Goal: Task Accomplishment & Management: Manage account settings

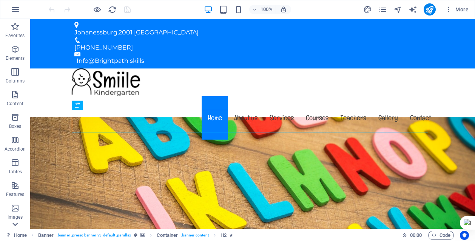
click at [13, 29] on icon at bounding box center [15, 23] width 11 height 11
click at [16, 9] on icon "button" at bounding box center [15, 9] width 9 height 9
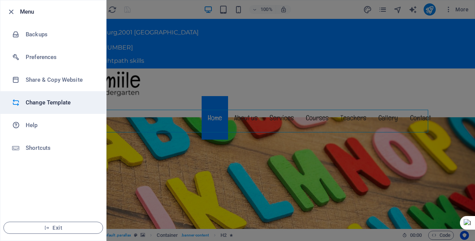
click at [53, 107] on li "Change Template" at bounding box center [53, 102] width 106 height 23
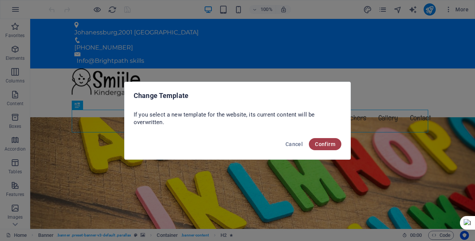
click at [319, 147] on button "Confirm" at bounding box center [325, 144] width 32 height 12
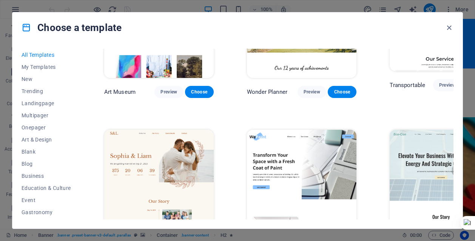
scroll to position [227, 0]
click at [36, 150] on span "Blank" at bounding box center [46, 151] width 49 height 6
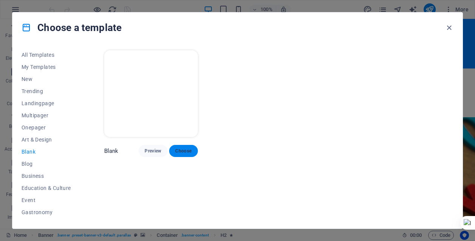
click at [174, 150] on button "Choose" at bounding box center [183, 151] width 29 height 12
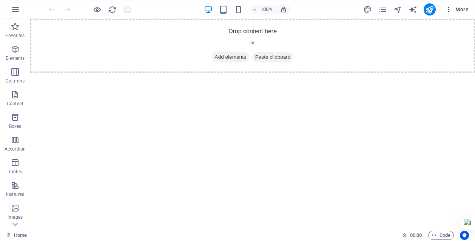
click at [460, 7] on span "More" at bounding box center [457, 10] width 24 height 8
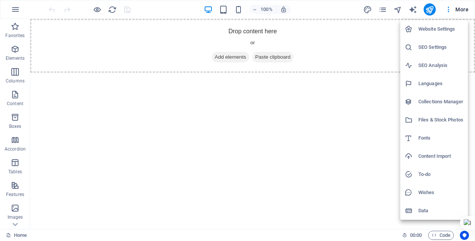
click at [407, 14] on div at bounding box center [237, 120] width 475 height 241
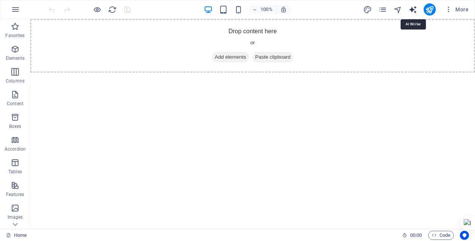
click at [411, 9] on icon "text_generator" at bounding box center [413, 9] width 9 height 9
select select "English"
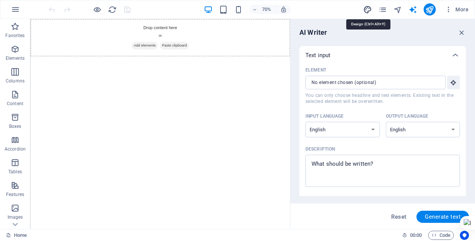
click at [368, 8] on icon "design" at bounding box center [367, 9] width 9 height 9
select select "px"
select select "400"
select select "px"
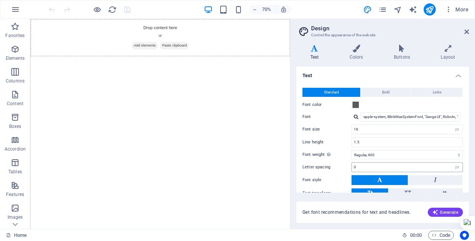
scroll to position [46, 0]
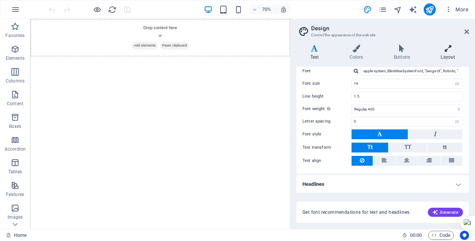
click at [447, 54] on h4 "Layout" at bounding box center [448, 53] width 42 height 16
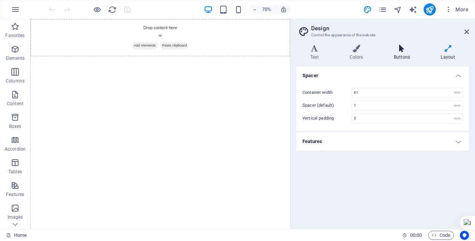
click at [400, 54] on h4 "Buttons" at bounding box center [403, 53] width 47 height 16
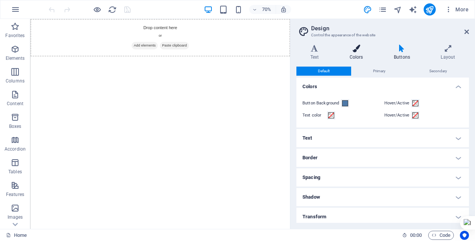
click at [364, 55] on h4 "Colors" at bounding box center [358, 53] width 44 height 16
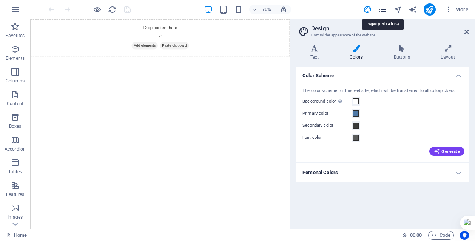
click at [381, 9] on icon "pages" at bounding box center [383, 9] width 9 height 9
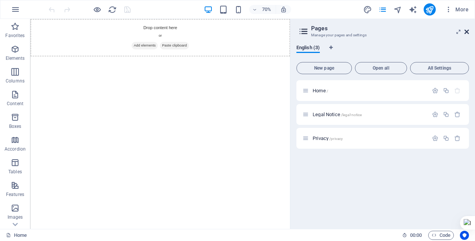
click at [469, 32] on icon at bounding box center [467, 32] width 5 height 6
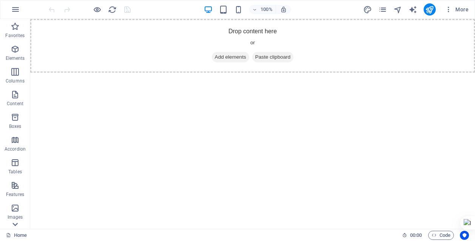
click at [17, 29] on icon at bounding box center [15, 23] width 11 height 11
click at [15, 97] on icon "button" at bounding box center [15, 94] width 9 height 9
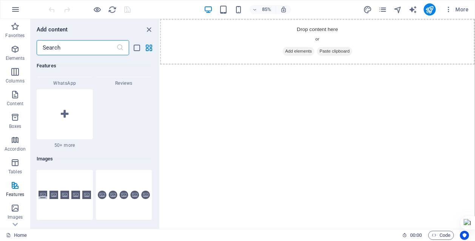
scroll to position [3727, 0]
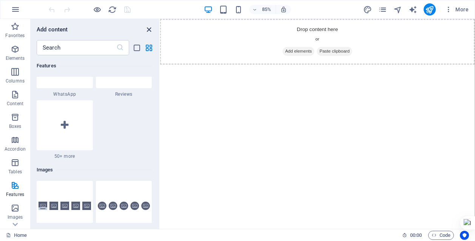
drag, startPoint x: 150, startPoint y: 29, endPoint x: 119, endPoint y: 10, distance: 36.0
click at [150, 29] on icon "close panel" at bounding box center [149, 29] width 9 height 9
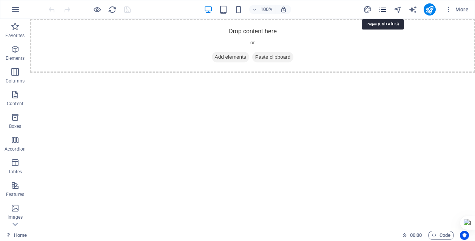
click at [387, 10] on icon "pages" at bounding box center [383, 9] width 9 height 9
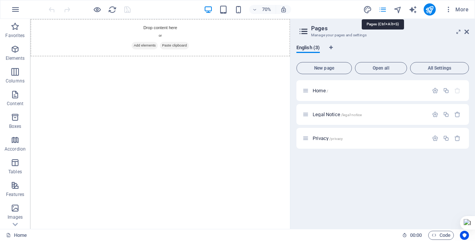
click at [386, 10] on icon "pages" at bounding box center [383, 9] width 9 height 9
click at [468, 30] on icon at bounding box center [467, 32] width 5 height 6
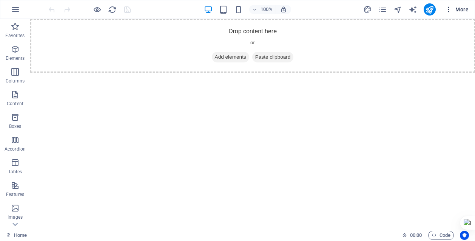
click at [450, 11] on icon "button" at bounding box center [449, 10] width 8 height 8
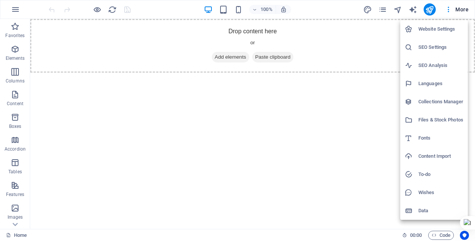
click at [345, 159] on div at bounding box center [237, 120] width 475 height 241
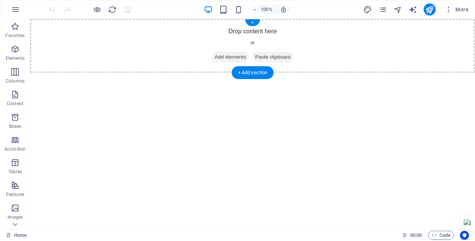
click at [284, 55] on span "Paste clipboard" at bounding box center [273, 57] width 42 height 11
click at [224, 56] on span "Add elements" at bounding box center [230, 57] width 37 height 11
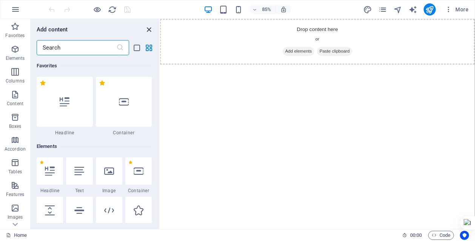
click at [148, 27] on icon "close panel" at bounding box center [149, 29] width 9 height 9
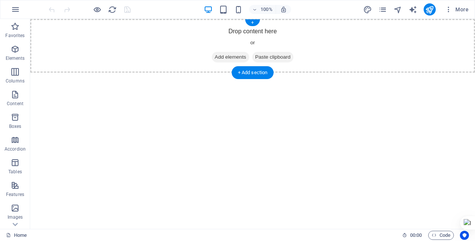
click at [285, 56] on span "Paste clipboard" at bounding box center [273, 57] width 42 height 11
click at [254, 32] on div "Drop content here or Add elements Paste clipboard" at bounding box center [252, 46] width 445 height 54
click at [254, 43] on div "Drop content here or Add elements Paste clipboard" at bounding box center [252, 46] width 445 height 54
click at [459, 11] on span "More" at bounding box center [457, 10] width 24 height 8
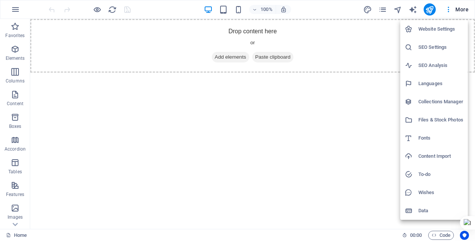
click at [436, 116] on h6 "Files & Stock Photos" at bounding box center [441, 119] width 45 height 9
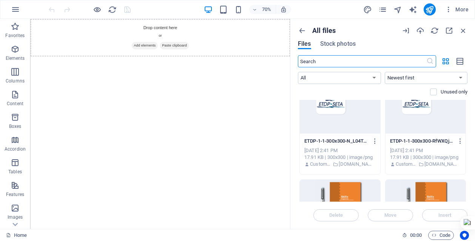
scroll to position [415, 0]
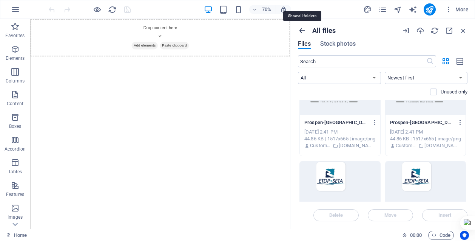
click at [303, 29] on icon "button" at bounding box center [302, 30] width 8 height 8
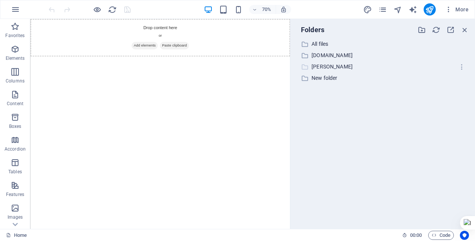
click at [329, 66] on p "claude.ai" at bounding box center [384, 66] width 144 height 9
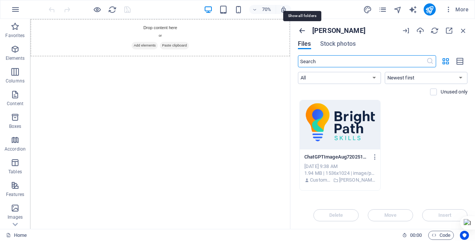
click at [303, 32] on icon "button" at bounding box center [302, 30] width 8 height 8
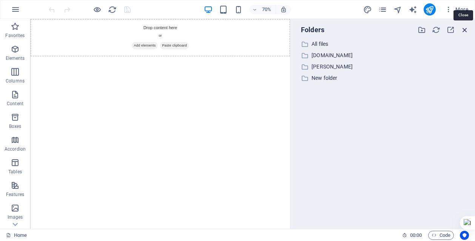
click at [467, 30] on icon "button" at bounding box center [465, 30] width 8 height 8
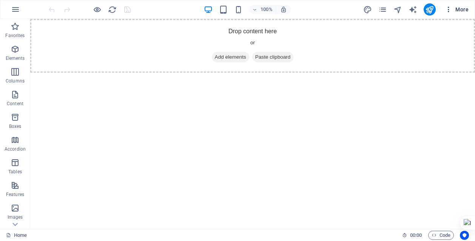
click at [459, 10] on span "More" at bounding box center [457, 10] width 24 height 8
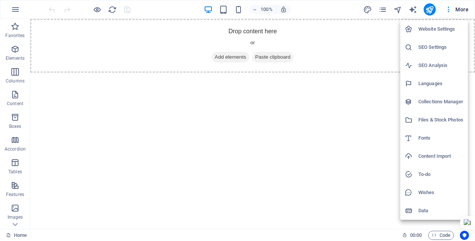
click at [454, 102] on h6 "Collections Manager" at bounding box center [441, 101] width 45 height 9
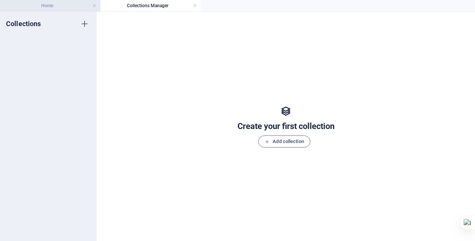
click at [87, 3] on h4 "Home" at bounding box center [50, 6] width 100 height 8
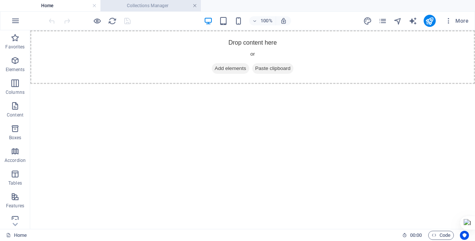
click at [194, 5] on link at bounding box center [195, 5] width 5 height 7
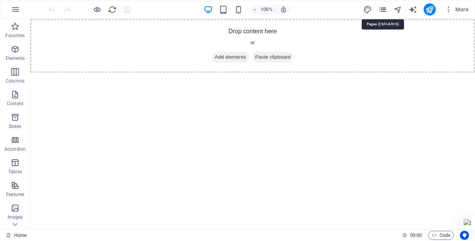
click at [381, 9] on icon "pages" at bounding box center [383, 9] width 9 height 9
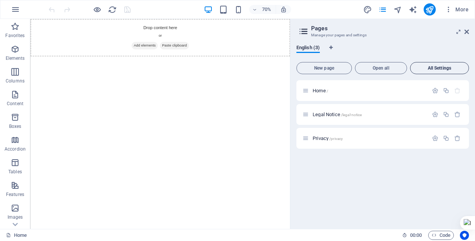
click at [432, 68] on span "All Settings" at bounding box center [440, 68] width 52 height 5
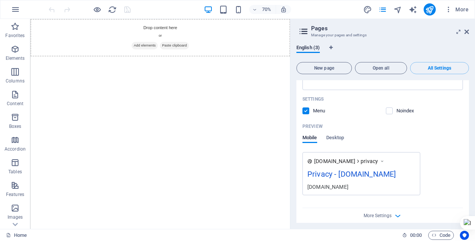
scroll to position [795, 0]
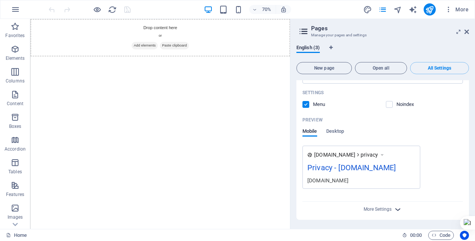
click at [394, 210] on icon "button" at bounding box center [398, 209] width 9 height 9
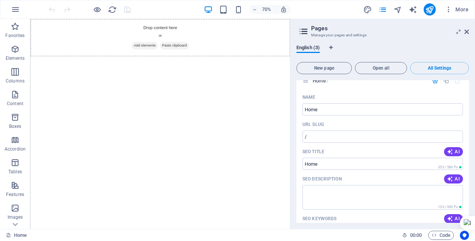
scroll to position [0, 0]
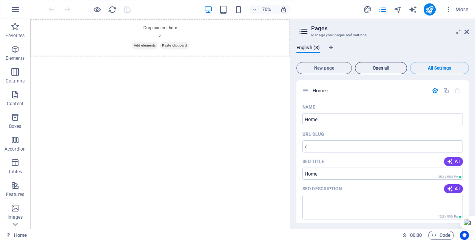
click at [389, 68] on span "Open all" at bounding box center [381, 68] width 45 height 5
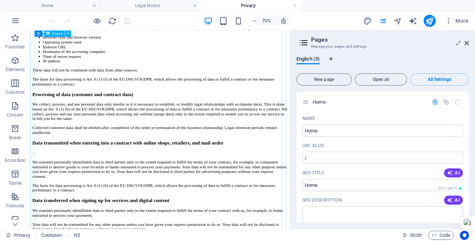
scroll to position [982, 0]
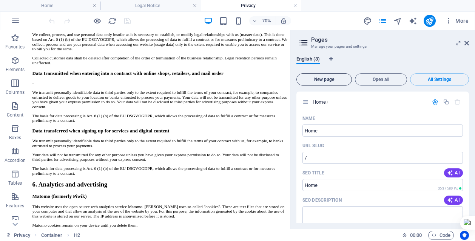
click at [343, 77] on span "New page" at bounding box center [324, 79] width 49 height 5
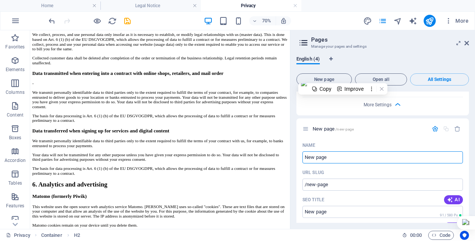
click at [374, 60] on div "English (4)" at bounding box center [383, 63] width 173 height 14
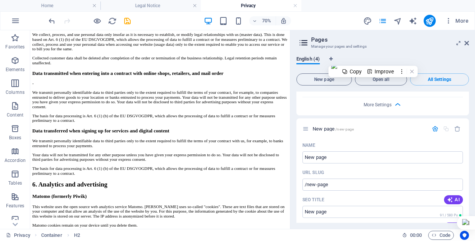
click at [469, 44] on aside "Pages Manage your pages and settings English (4) New page Open all All Settings…" at bounding box center [382, 129] width 185 height 198
click at [466, 44] on icon at bounding box center [467, 43] width 5 height 6
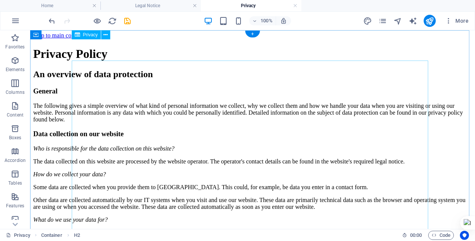
scroll to position [0, 0]
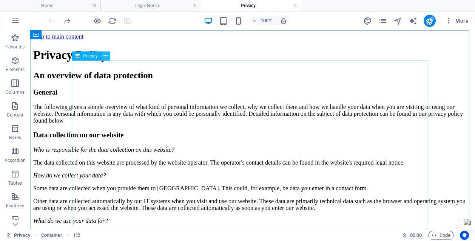
click at [108, 57] on button at bounding box center [105, 55] width 9 height 9
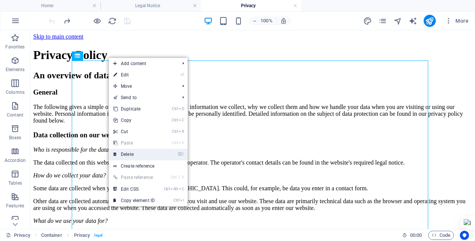
click at [145, 154] on link "⌦ Delete" at bounding box center [134, 153] width 51 height 11
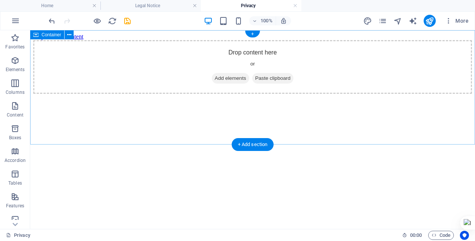
click at [260, 83] on span "Paste clipboard" at bounding box center [273, 78] width 42 height 11
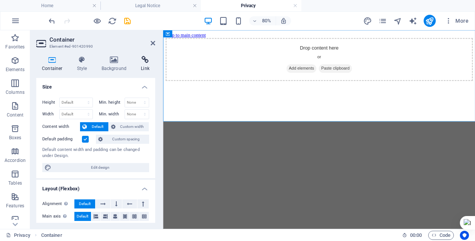
click at [142, 66] on h4 "Link" at bounding box center [145, 64] width 20 height 16
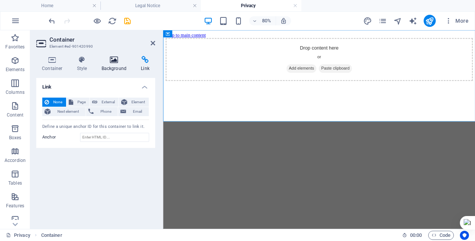
click at [113, 61] on icon at bounding box center [114, 60] width 37 height 8
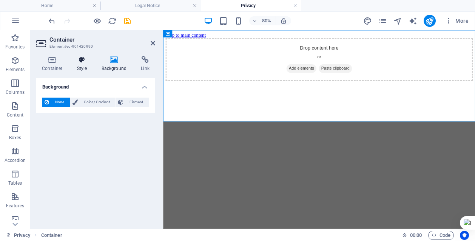
click at [88, 64] on h4 "Style" at bounding box center [83, 64] width 25 height 16
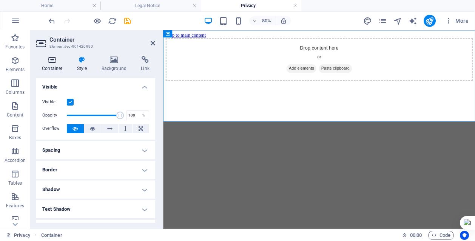
click at [56, 67] on h4 "Container" at bounding box center [53, 64] width 35 height 16
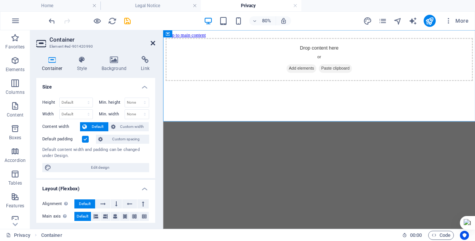
click at [153, 44] on icon at bounding box center [153, 43] width 5 height 6
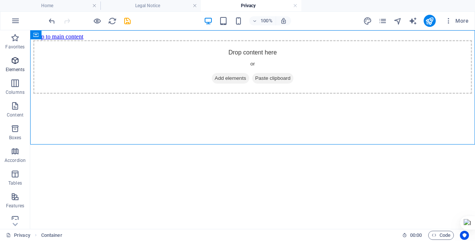
click at [14, 63] on icon "button" at bounding box center [15, 60] width 9 height 9
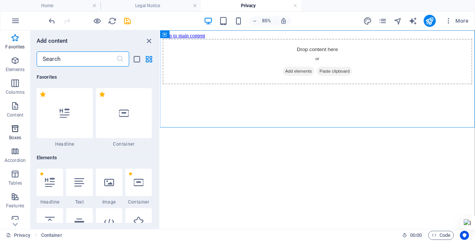
click at [14, 130] on icon "button" at bounding box center [15, 128] width 9 height 9
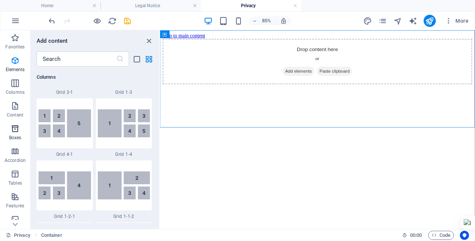
scroll to position [2084, 0]
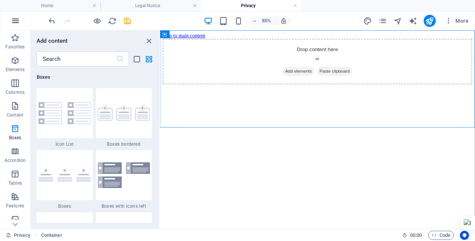
click at [19, 23] on icon "button" at bounding box center [15, 20] width 9 height 9
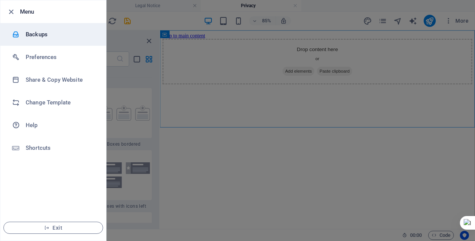
click at [46, 33] on h6 "Backups" at bounding box center [61, 34] width 70 height 9
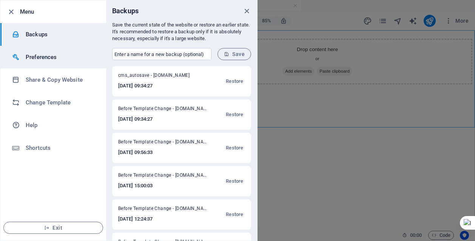
click at [56, 60] on h6 "Preferences" at bounding box center [61, 57] width 70 height 9
select select "all"
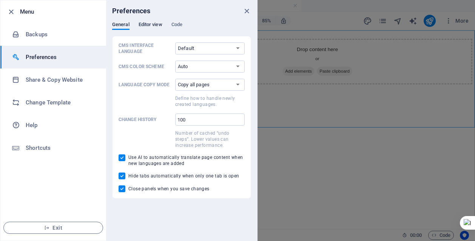
click at [155, 25] on span "Editor view" at bounding box center [151, 25] width 24 height 11
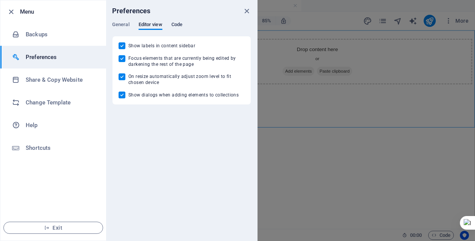
click at [173, 25] on span "Code" at bounding box center [177, 25] width 11 height 11
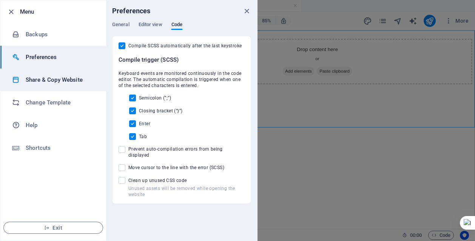
click at [60, 77] on h6 "Share & Copy Website" at bounding box center [61, 79] width 70 height 9
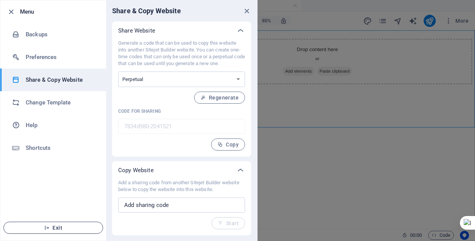
click at [82, 227] on span "Exit" at bounding box center [53, 227] width 87 height 6
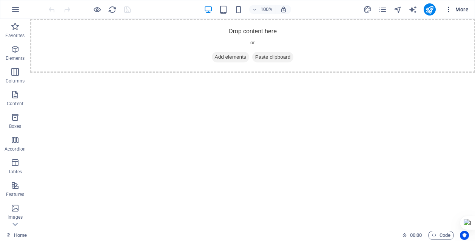
click at [456, 6] on span "More" at bounding box center [457, 10] width 24 height 8
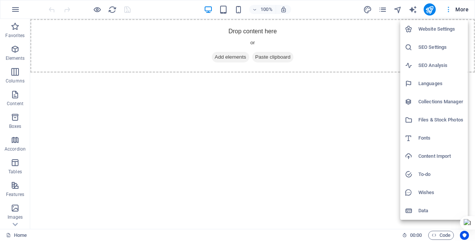
click at [456, 6] on div at bounding box center [237, 120] width 475 height 241
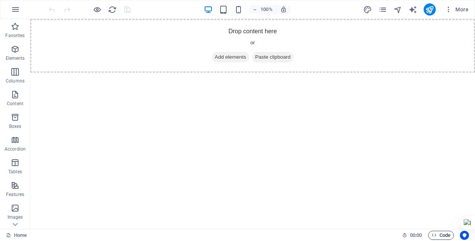
click at [435, 234] on icon "button" at bounding box center [434, 234] width 5 height 5
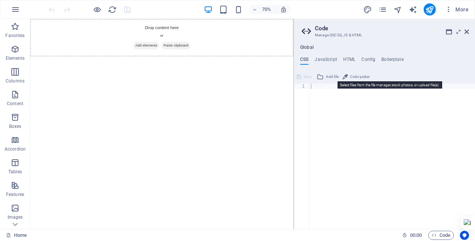
click at [331, 75] on span "Add file" at bounding box center [332, 76] width 13 height 9
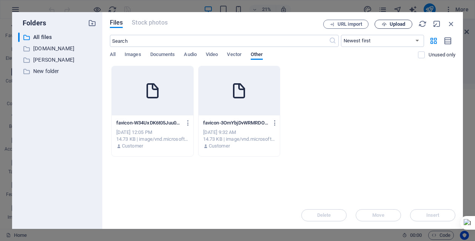
click at [392, 26] on span "Upload" at bounding box center [397, 24] width 15 height 5
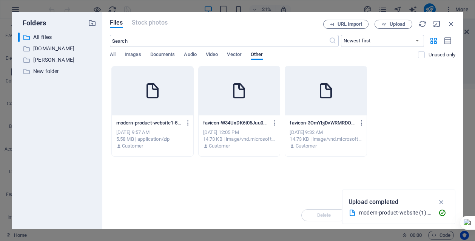
click at [172, 100] on div at bounding box center [153, 90] width 82 height 49
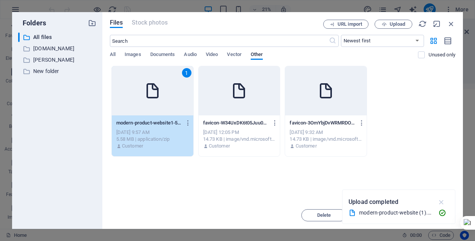
click at [442, 202] on icon "button" at bounding box center [442, 202] width 9 height 8
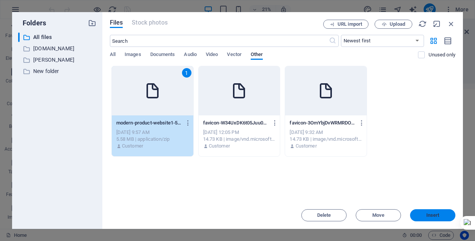
click at [433, 213] on span "Insert" at bounding box center [433, 215] width 13 height 5
type textarea "https://cdn1.site-media.eu/images/0/18908919/modern-product-website1-5gczENX_BJ…"
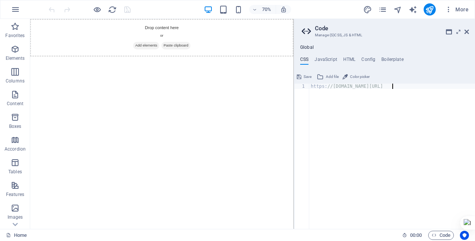
click at [393, 87] on div "https: //cdn1.site-media.eu/images/0/18908919/modern-product-website1-5gczENX_B…" at bounding box center [431, 161] width 245 height 156
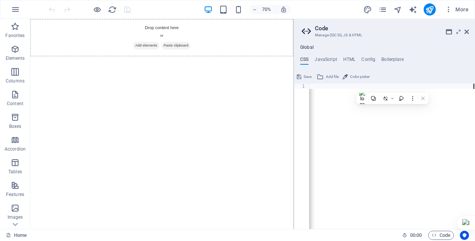
click at [411, 122] on div "https: //cdn1.site-media.eu/images/0/18908919/modern-product-website1-5gczENX_B…" at bounding box center [352, 158] width 245 height 150
click at [307, 77] on span "Save" at bounding box center [308, 76] width 8 height 9
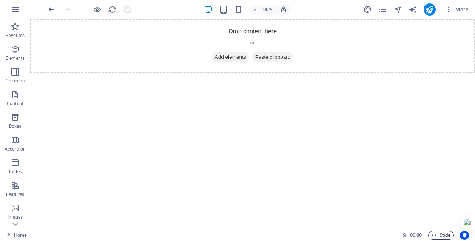
click at [439, 233] on span "Code" at bounding box center [441, 234] width 19 height 9
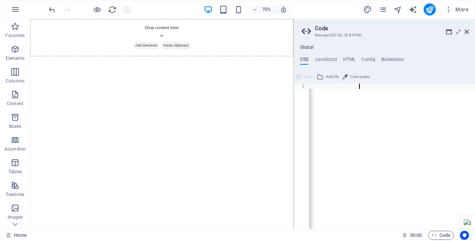
click at [359, 85] on div "https: //cdn1.site-media.eu/images/0/18908919/modern-product-website1-5gczENX_B…" at bounding box center [352, 158] width 245 height 150
click at [332, 57] on h4 "JavaScript" at bounding box center [326, 61] width 22 height 8
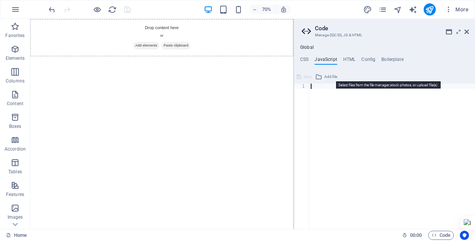
click at [330, 76] on span "Add file" at bounding box center [331, 76] width 13 height 9
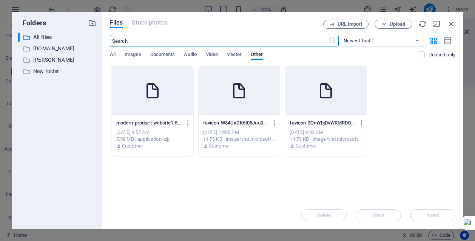
click at [150, 111] on div at bounding box center [153, 90] width 82 height 49
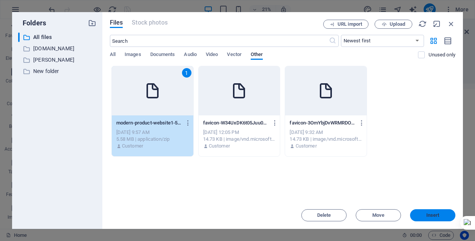
click at [427, 211] on button "Insert" at bounding box center [432, 215] width 45 height 12
type textarea "https://cdn1.site-media.eu/images/0/18908919/modern-product-website1-5gczENX_BJ…"
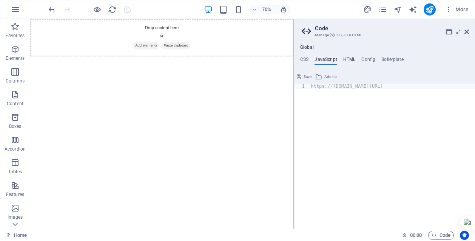
click at [352, 59] on h4 "HTML" at bounding box center [349, 61] width 12 height 8
type textarea "<a href="#main-content" class="wv-link-content button">Skip to main content</a>"
click at [367, 62] on h4 "Config" at bounding box center [369, 61] width 14 height 8
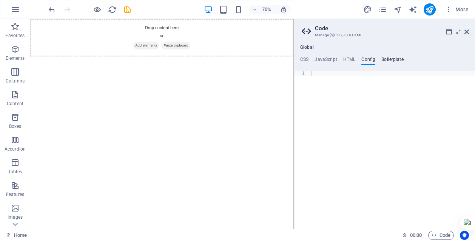
click at [387, 58] on h4 "Boilerplate" at bounding box center [393, 61] width 22 height 8
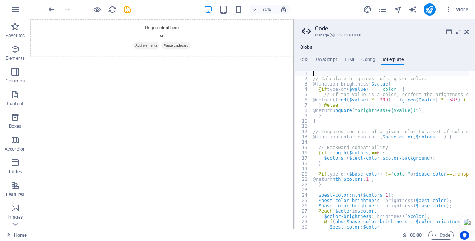
scroll to position [0, 0]
click at [324, 61] on h4 "JavaScript" at bounding box center [326, 61] width 22 height 8
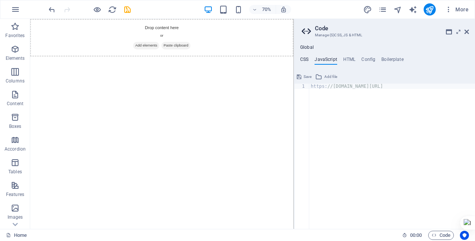
click at [304, 61] on h4 "CSS" at bounding box center [304, 61] width 8 height 8
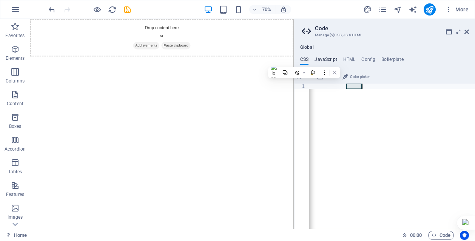
click at [331, 60] on h4 "JavaScript" at bounding box center [326, 61] width 22 height 8
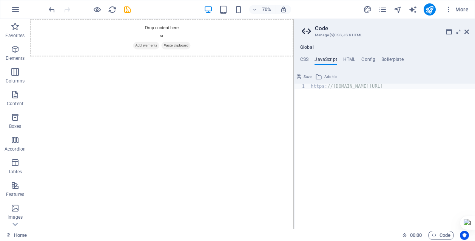
click at [298, 77] on icon at bounding box center [299, 76] width 5 height 9
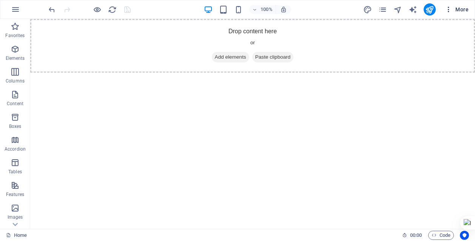
click at [459, 9] on span "More" at bounding box center [457, 10] width 24 height 8
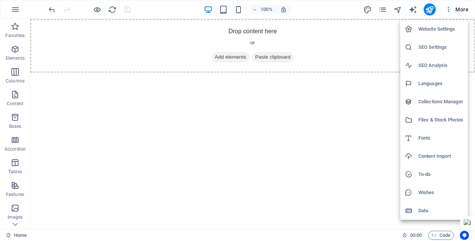
click at [424, 171] on h6 "To-do" at bounding box center [441, 174] width 45 height 9
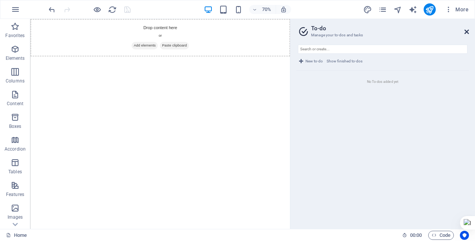
click at [467, 30] on icon at bounding box center [467, 32] width 5 height 6
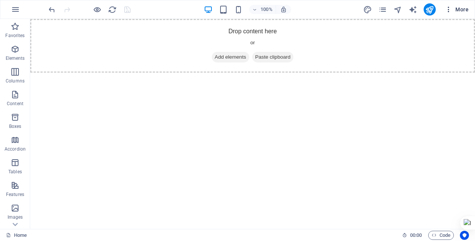
click at [461, 8] on span "More" at bounding box center [457, 10] width 24 height 8
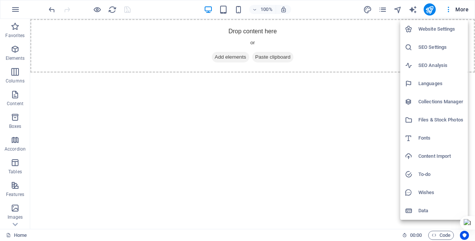
click at [436, 154] on h6 "Content Import" at bounding box center [441, 156] width 45 height 9
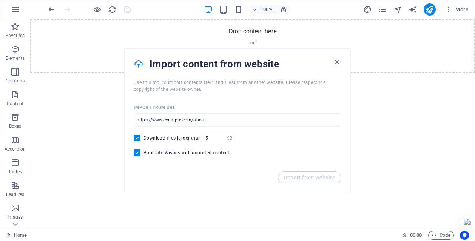
click at [332, 62] on h4 "Import content from website" at bounding box center [241, 64] width 183 height 12
click at [338, 60] on icon "button" at bounding box center [337, 62] width 9 height 9
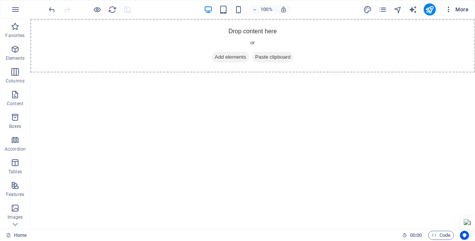
click at [456, 8] on span "More" at bounding box center [457, 10] width 24 height 8
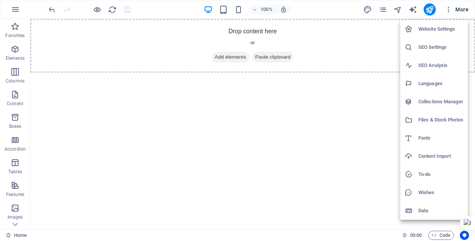
click at [428, 121] on h6 "Files & Stock Photos" at bounding box center [441, 119] width 45 height 9
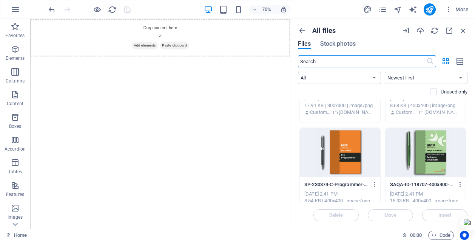
scroll to position [642, 0]
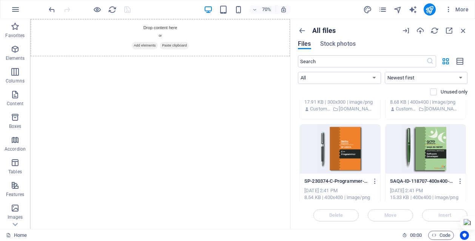
click at [364, 146] on div at bounding box center [340, 148] width 80 height 49
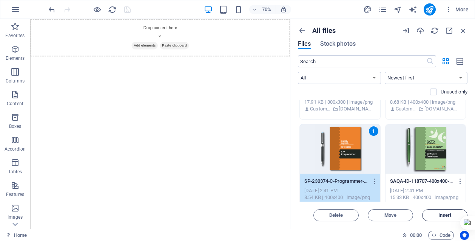
click at [445, 215] on span "Insert" at bounding box center [445, 215] width 13 height 5
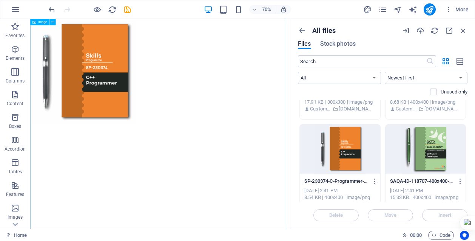
scroll to position [0, 0]
click at [53, 10] on icon "undo" at bounding box center [52, 9] width 9 height 9
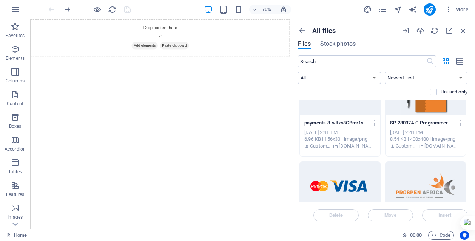
scroll to position [982, 0]
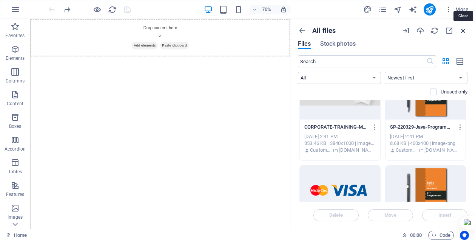
click at [462, 29] on icon "button" at bounding box center [463, 30] width 8 height 8
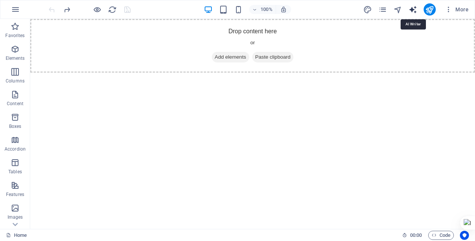
click at [412, 9] on icon "text_generator" at bounding box center [413, 9] width 9 height 9
select select "English"
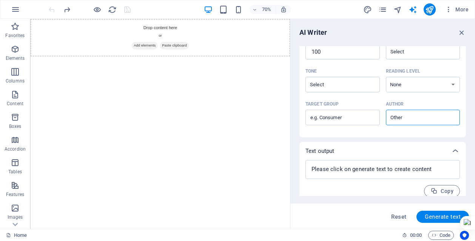
scroll to position [196, 0]
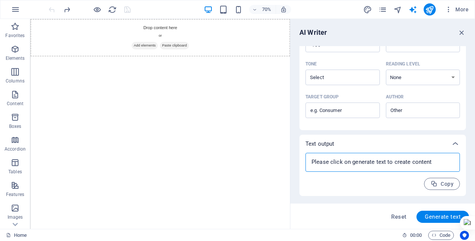
click at [335, 163] on textarea at bounding box center [382, 161] width 147 height 11
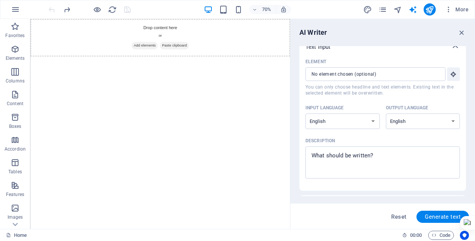
scroll to position [0, 0]
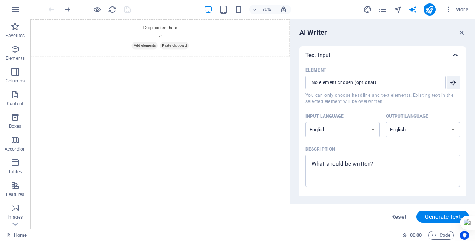
type textarea "x"
click at [456, 54] on icon at bounding box center [455, 55] width 9 height 9
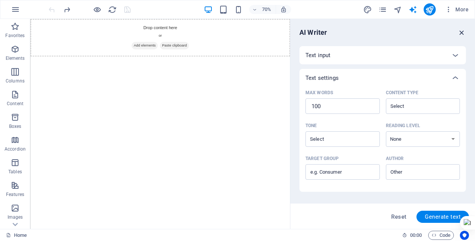
click at [460, 31] on icon "button" at bounding box center [462, 32] width 8 height 8
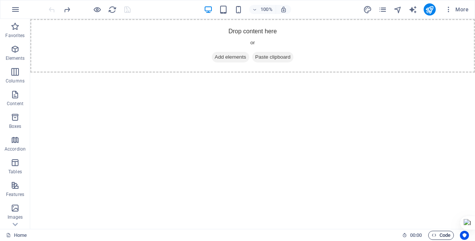
click at [433, 236] on icon "button" at bounding box center [434, 234] width 5 height 5
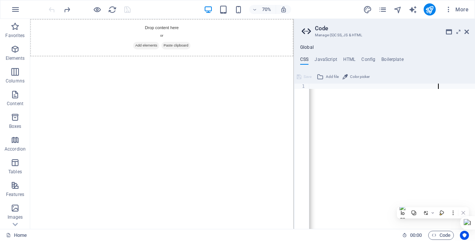
click at [438, 86] on div "https: //cdn1.site-media.eu/images/0/18908919/modern-product-website1-5gczENX_B…" at bounding box center [352, 158] width 245 height 150
click at [351, 87] on div "https: //cdn1.site-media.eu/images/0/18908919/modern-product-website1-5gczENX_B…" at bounding box center [352, 158] width 245 height 150
drag, startPoint x: 351, startPoint y: 87, endPoint x: 331, endPoint y: 100, distance: 24.2
click at [331, 100] on div "https: //cdn1.site-media.eu/images/0/18908919/modern-product-website1-5gczENX_B…" at bounding box center [352, 158] width 245 height 150
click at [329, 62] on h4 "JavaScript" at bounding box center [326, 61] width 22 height 8
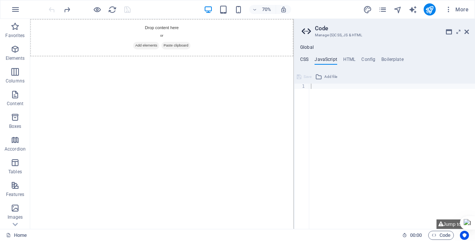
click at [307, 60] on h4 "CSS" at bounding box center [304, 61] width 8 height 8
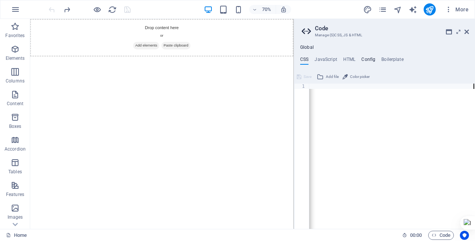
click at [363, 59] on h4 "Config" at bounding box center [369, 61] width 14 height 8
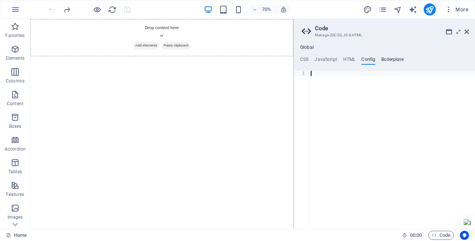
click at [389, 59] on h4 "Boilerplate" at bounding box center [393, 61] width 22 height 8
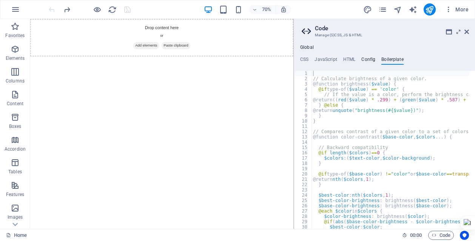
click at [366, 58] on h4 "Config" at bounding box center [369, 61] width 14 height 8
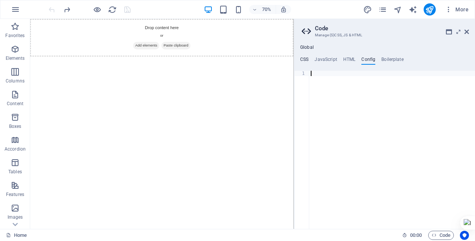
click at [304, 58] on h4 "CSS" at bounding box center [304, 61] width 8 height 8
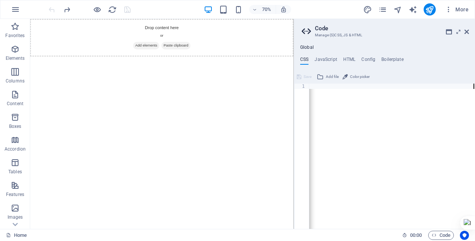
click at [333, 106] on div "https: //cdn1.site-media.eu/images/0/18908919/modern-product-website1-5gczENX_B…" at bounding box center [352, 158] width 245 height 150
paste textarea "}"
type textarea "}"
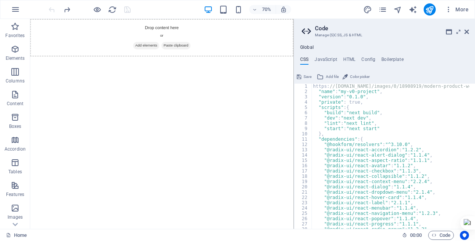
click at [310, 77] on span "Save" at bounding box center [308, 76] width 8 height 9
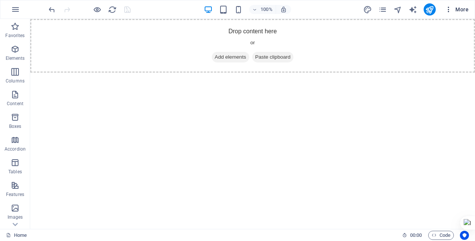
click at [462, 10] on span "More" at bounding box center [457, 10] width 24 height 8
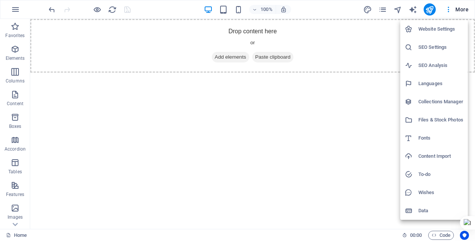
click at [337, 138] on div at bounding box center [237, 120] width 475 height 241
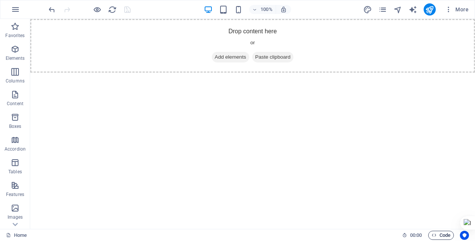
click at [432, 235] on icon "button" at bounding box center [434, 234] width 5 height 5
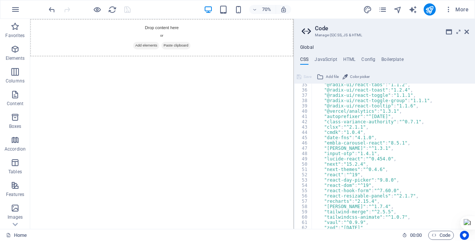
scroll to position [252, 0]
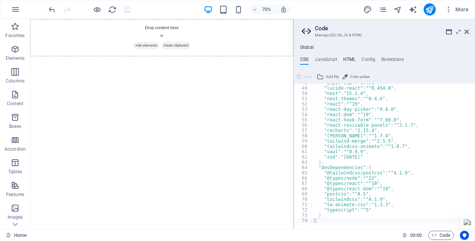
click at [349, 57] on h4 "HTML" at bounding box center [349, 61] width 12 height 8
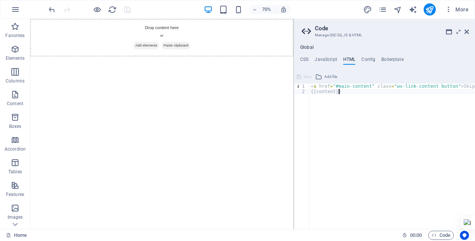
click at [333, 102] on div "< a href = "#main-content" class = "wv-link-content button" > Skip to main cont…" at bounding box center [411, 158] width 204 height 150
click at [328, 105] on div "< a href = "#main-content" class = "wv-link-content button" > Skip to main cont…" at bounding box center [411, 158] width 204 height 150
paste textarea
type textarea "}"
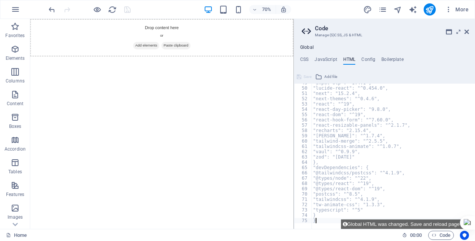
scroll to position [257, 0]
click at [305, 76] on span "Save" at bounding box center [308, 76] width 8 height 9
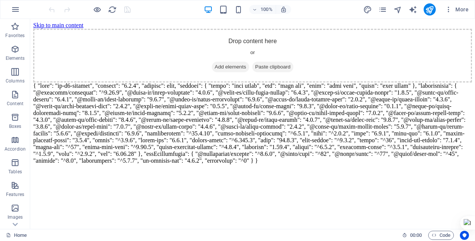
click at [51, 8] on div at bounding box center [89, 9] width 85 height 12
click at [17, 11] on icon "button" at bounding box center [15, 9] width 9 height 9
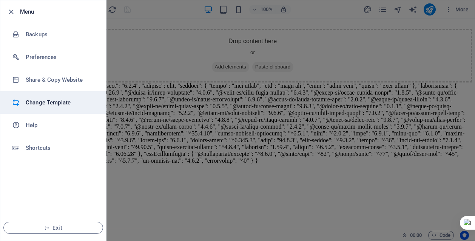
click at [70, 100] on h6 "Change Template" at bounding box center [61, 102] width 70 height 9
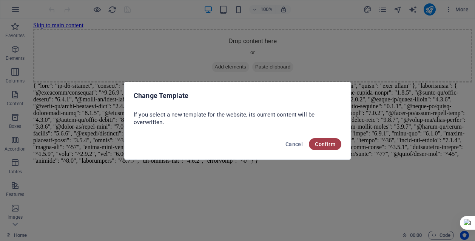
click at [332, 144] on span "Confirm" at bounding box center [325, 144] width 20 height 6
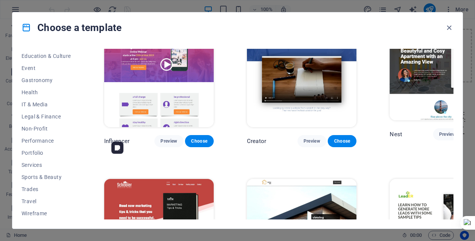
scroll to position [7692, 0]
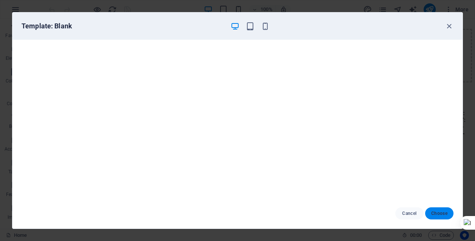
click at [440, 213] on span "Choose" at bounding box center [439, 213] width 16 height 6
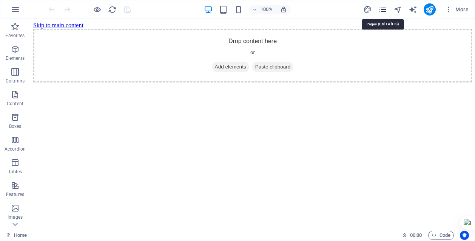
click at [380, 9] on icon "pages" at bounding box center [383, 9] width 9 height 9
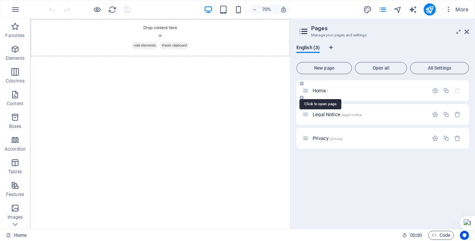
click at [324, 89] on span "Home /" at bounding box center [320, 91] width 15 height 6
click at [351, 93] on p "Home /" at bounding box center [369, 90] width 113 height 5
click at [353, 116] on span "/legal-notice" at bounding box center [351, 115] width 21 height 4
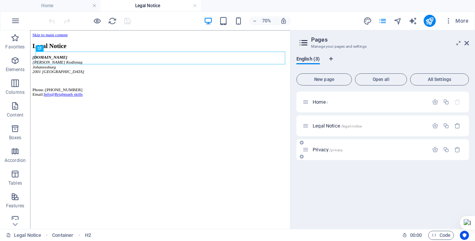
click at [353, 145] on div "Privacy /privacy" at bounding box center [383, 149] width 173 height 21
click at [350, 104] on p "Home /" at bounding box center [369, 101] width 113 height 5
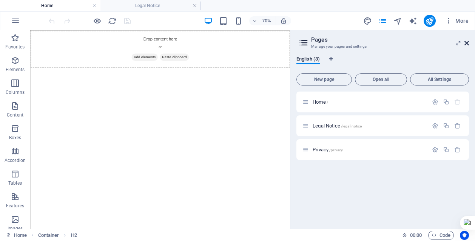
click at [466, 43] on icon at bounding box center [467, 43] width 5 height 6
